Goal: Navigation & Orientation: Find specific page/section

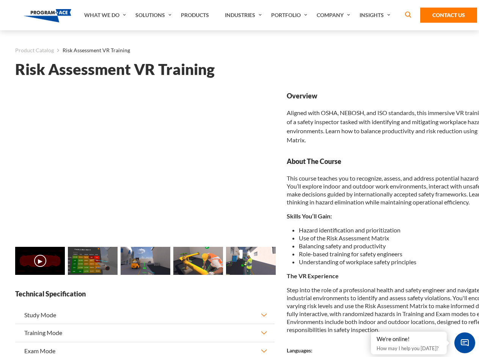
click at [154, 15] on link "Solutions" at bounding box center [153, 15] width 45 height 30
click at [0, 0] on div "AI & Computer Vision Solutions Computer Vision Quality Control AI tools for fas…" at bounding box center [0, 0] width 0 height 0
click at [0, 0] on div "AI & Computer Vision Solutions Virtual Training Solutions Virtual Tour Solution…" at bounding box center [0, 0] width 0 height 0
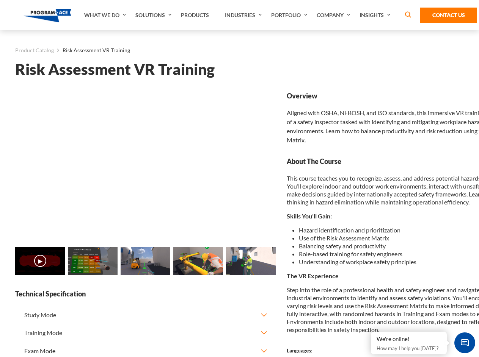
click at [0, 0] on div "AI & Computer Vision Solutions Virtual Training Solutions Virtual Tour Solution…" at bounding box center [0, 0] width 0 height 0
click at [0, 0] on div "AI & Computer Vision Solutions Computer Vision Quality Control AI tools for fas…" at bounding box center [0, 0] width 0 height 0
